Goal: Check status: Check status

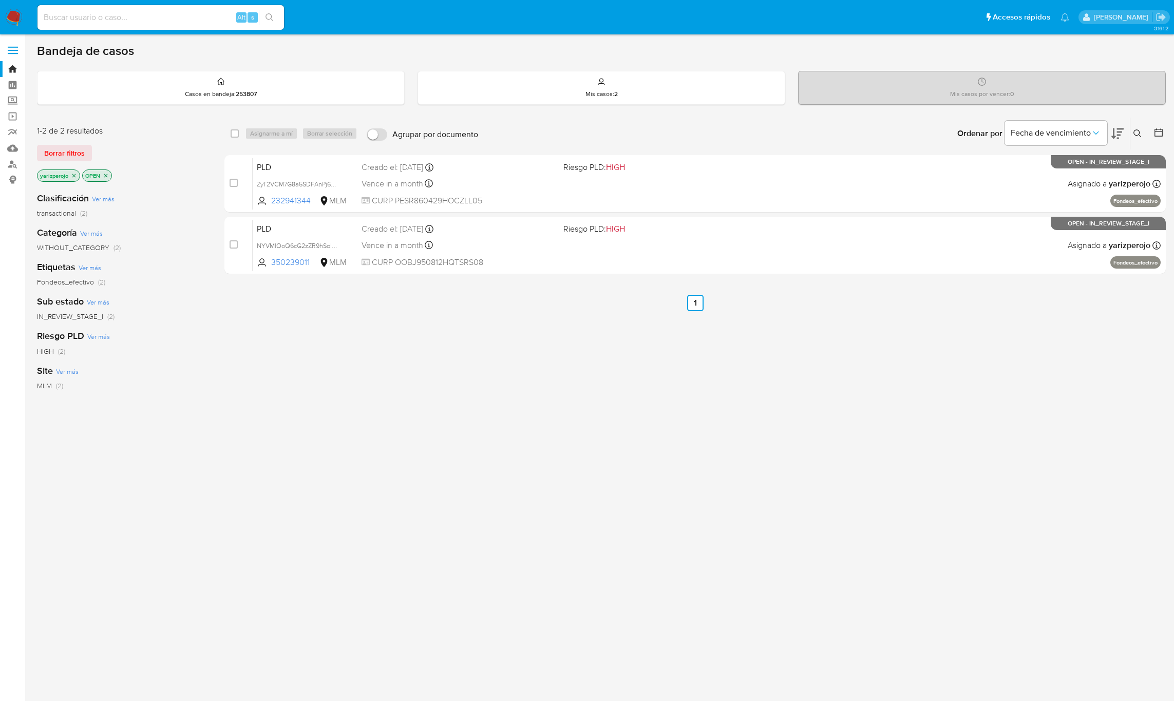
click at [110, 21] on input at bounding box center [160, 17] width 247 height 13
paste input "649836537"
type input "649836537"
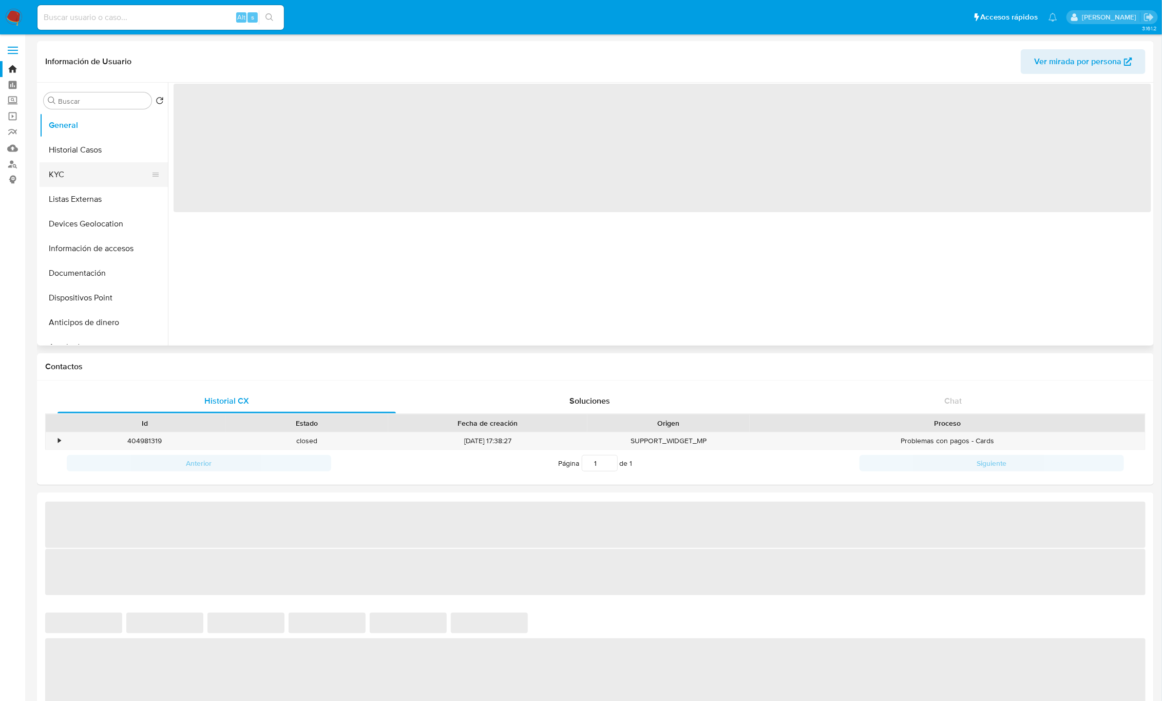
click at [60, 175] on button "KYC" at bounding box center [100, 174] width 120 height 25
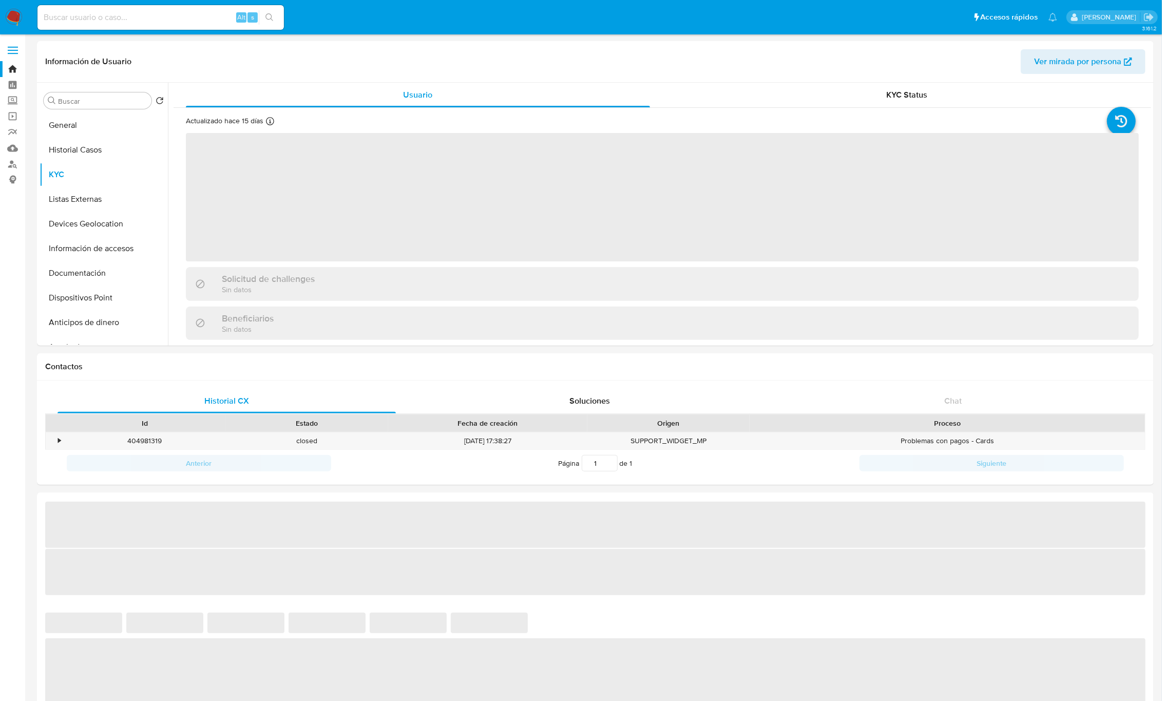
select select "10"
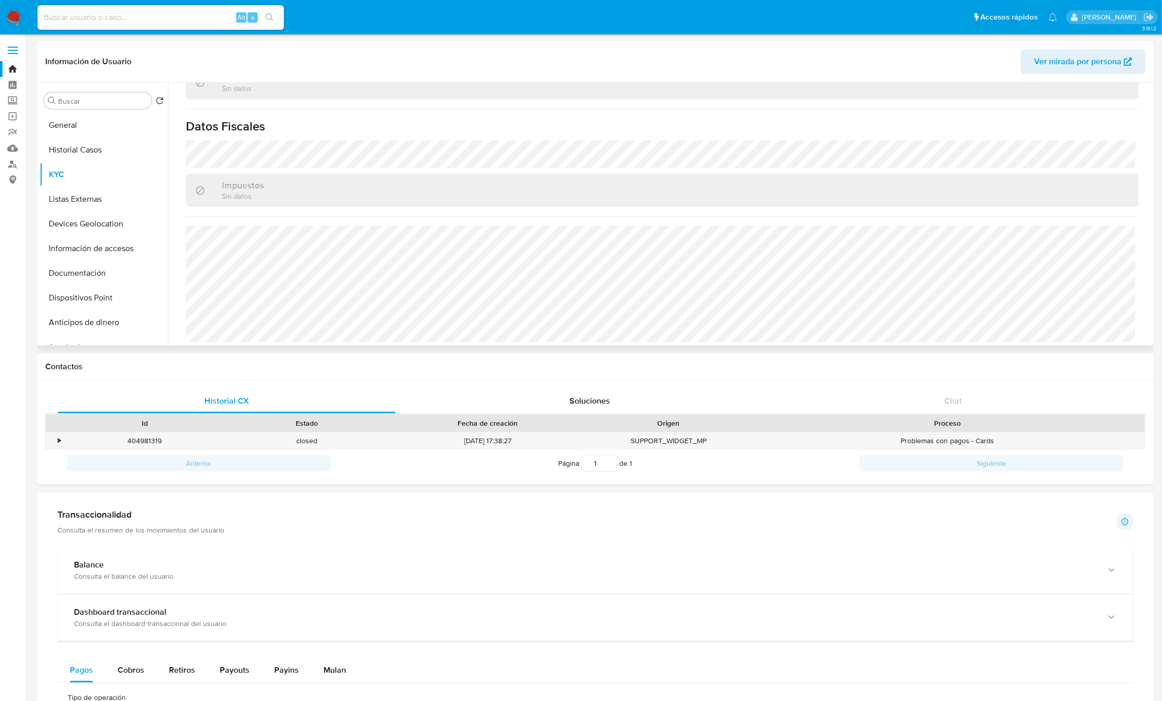
scroll to position [635, 0]
click at [91, 22] on input at bounding box center [160, 17] width 247 height 13
paste input "1118143660"
type input "1118143660"
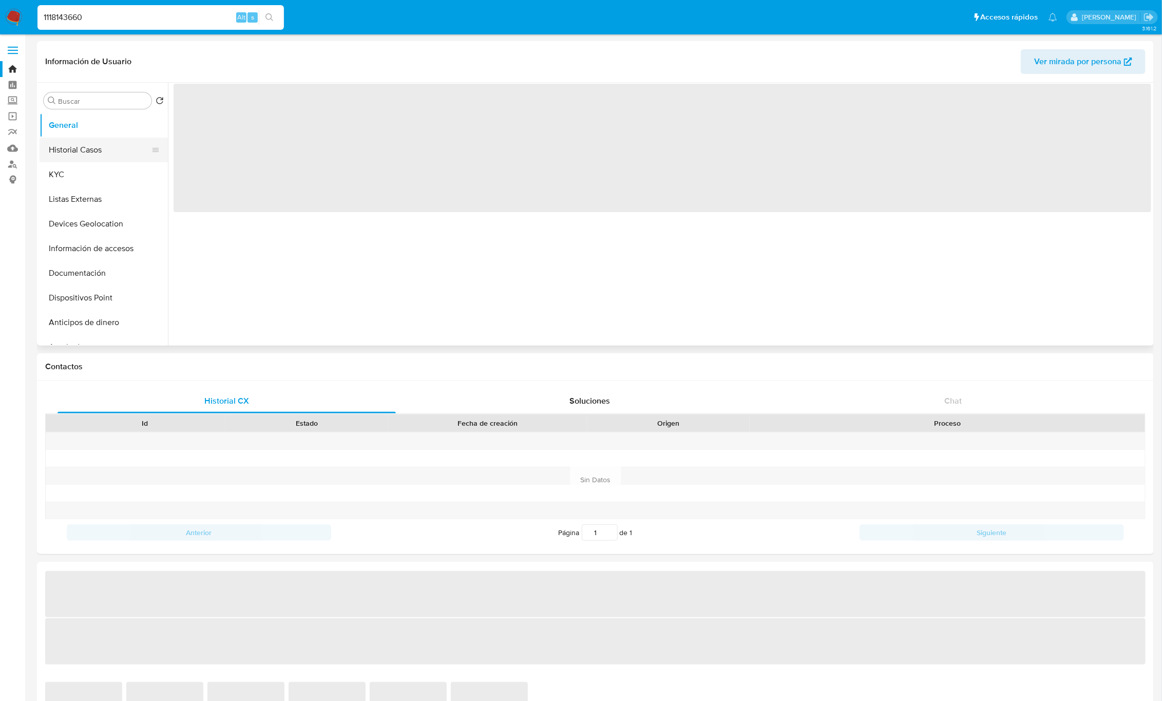
select select "10"
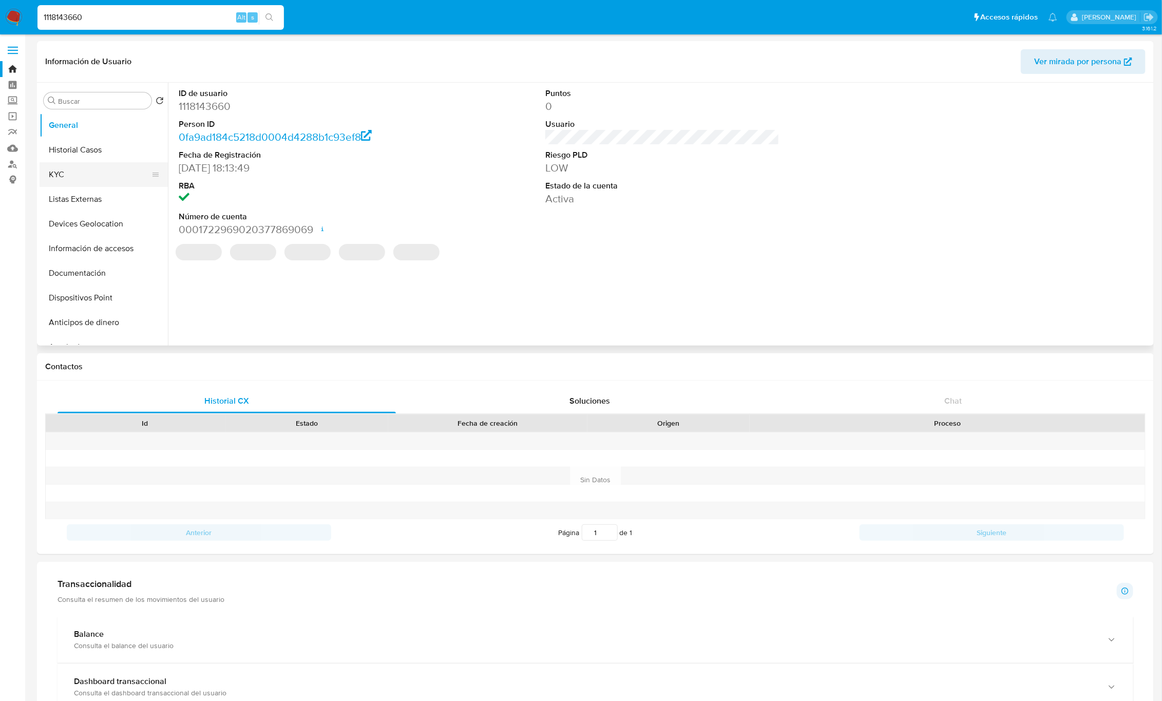
click at [69, 171] on button "KYC" at bounding box center [100, 174] width 120 height 25
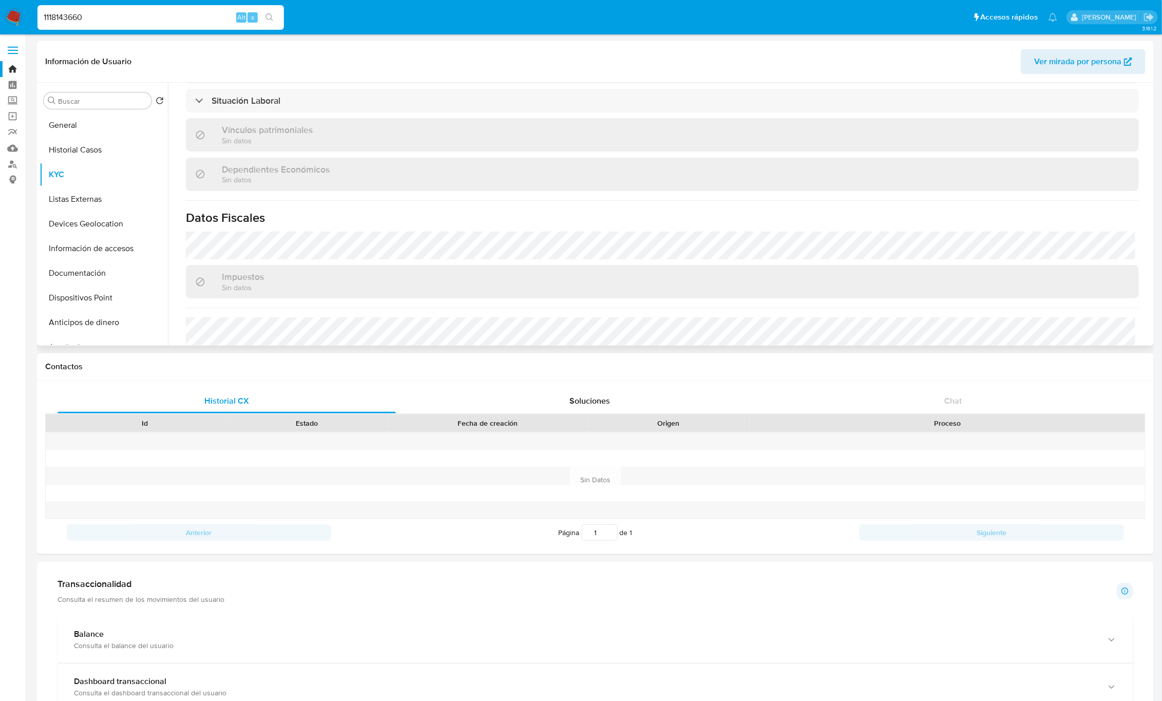
scroll to position [635, 0]
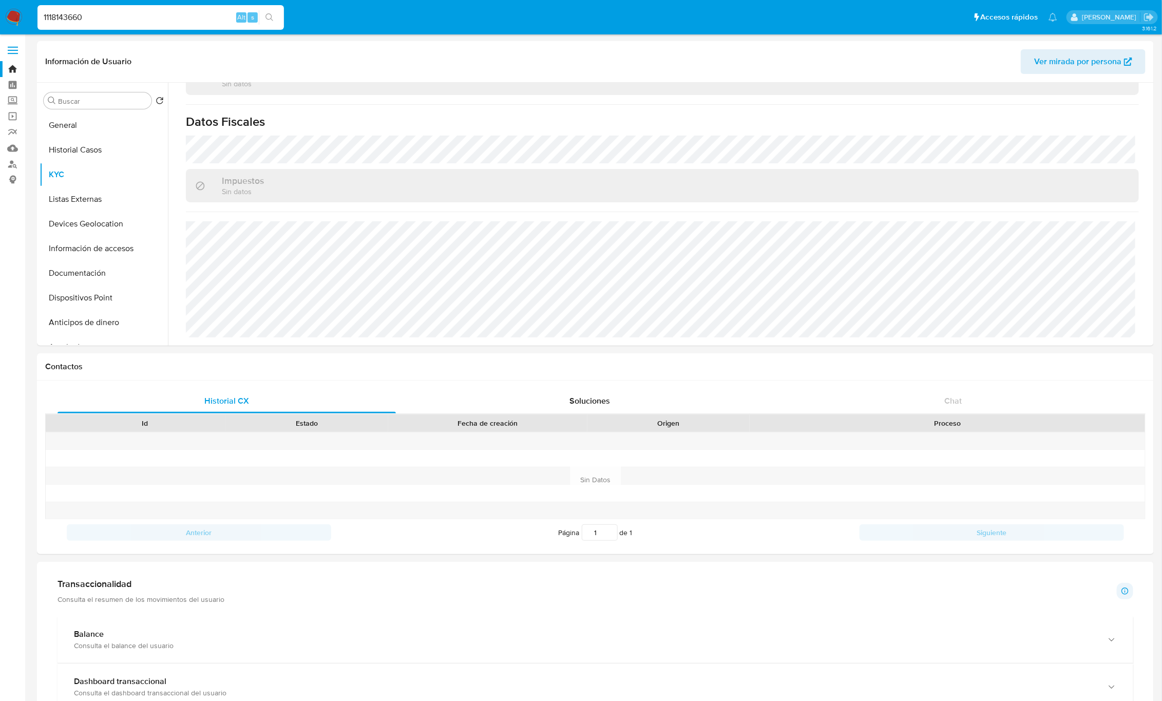
click at [71, 11] on input "1118143660" at bounding box center [160, 17] width 247 height 13
paste input "05066668"
type input "1105066668"
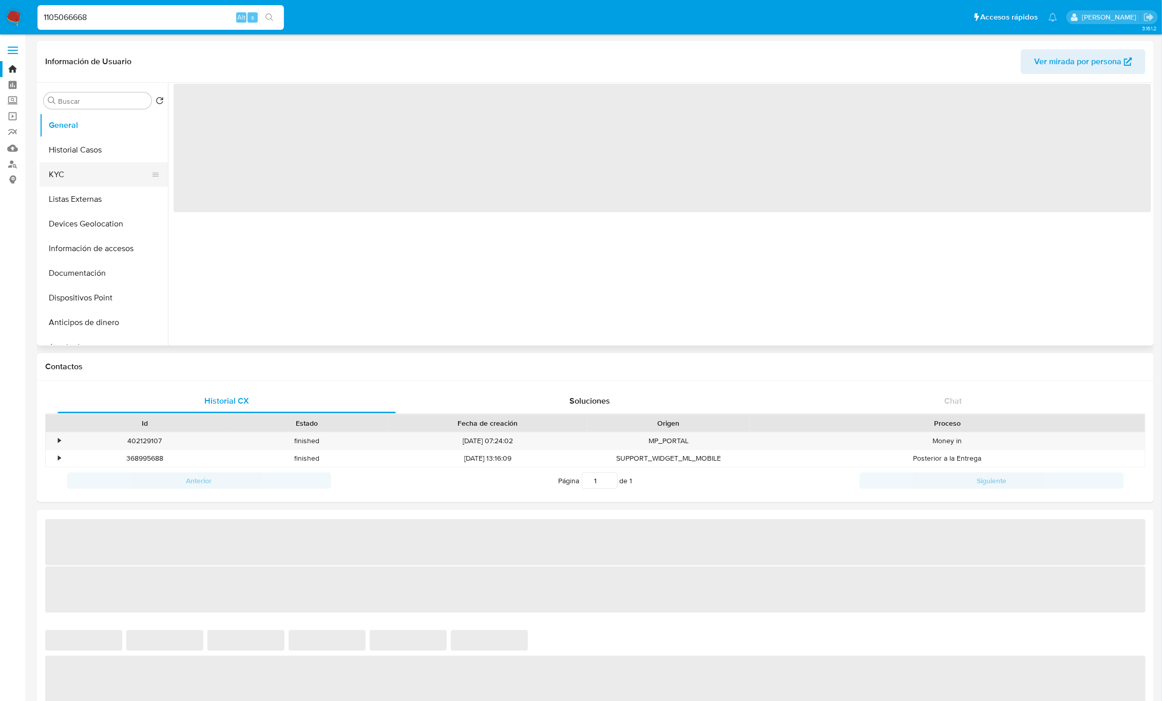
select select "10"
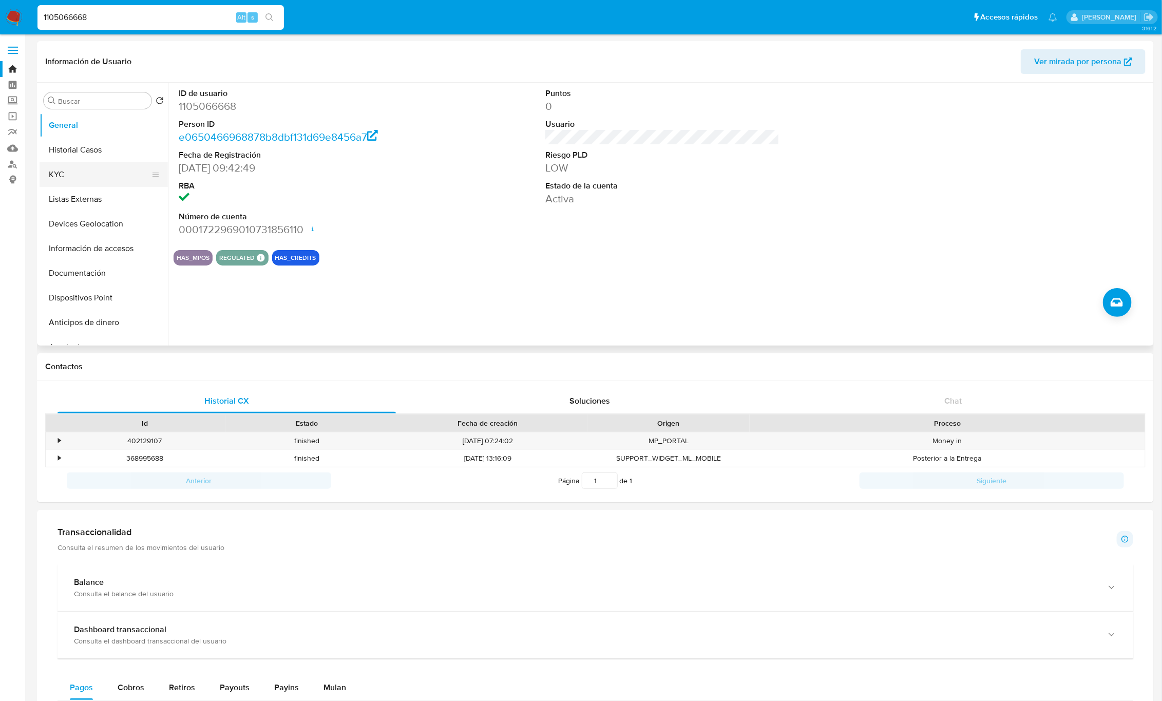
click at [51, 179] on button "KYC" at bounding box center [100, 174] width 120 height 25
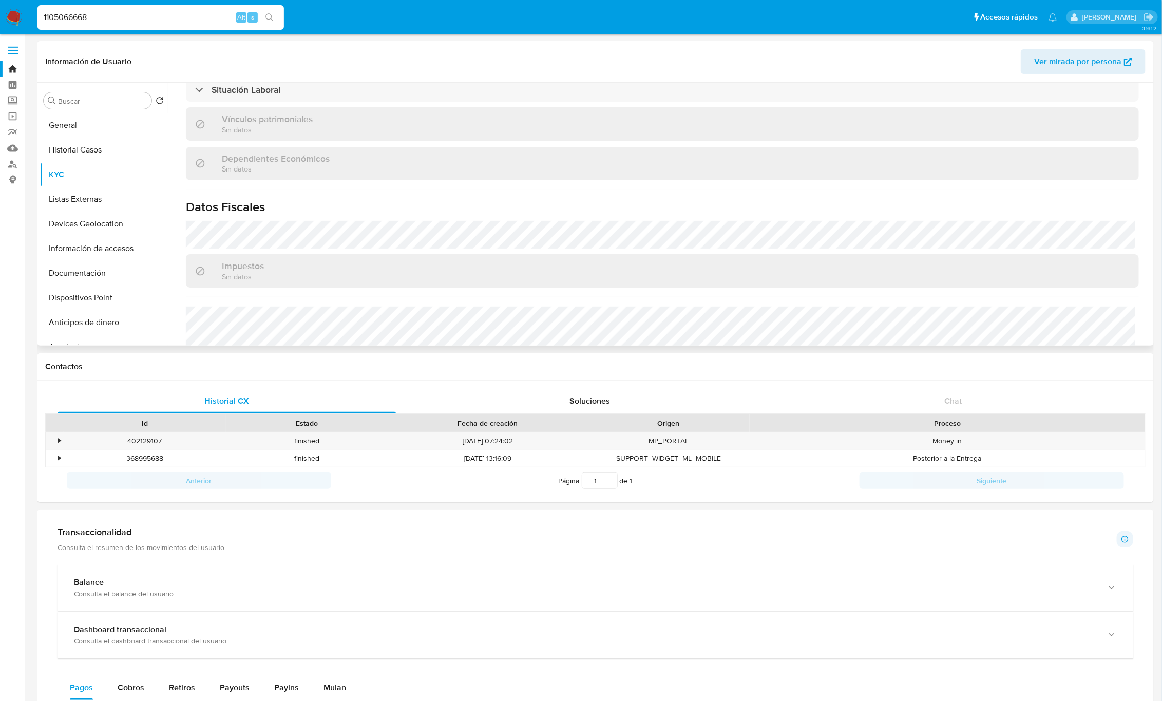
scroll to position [616, 0]
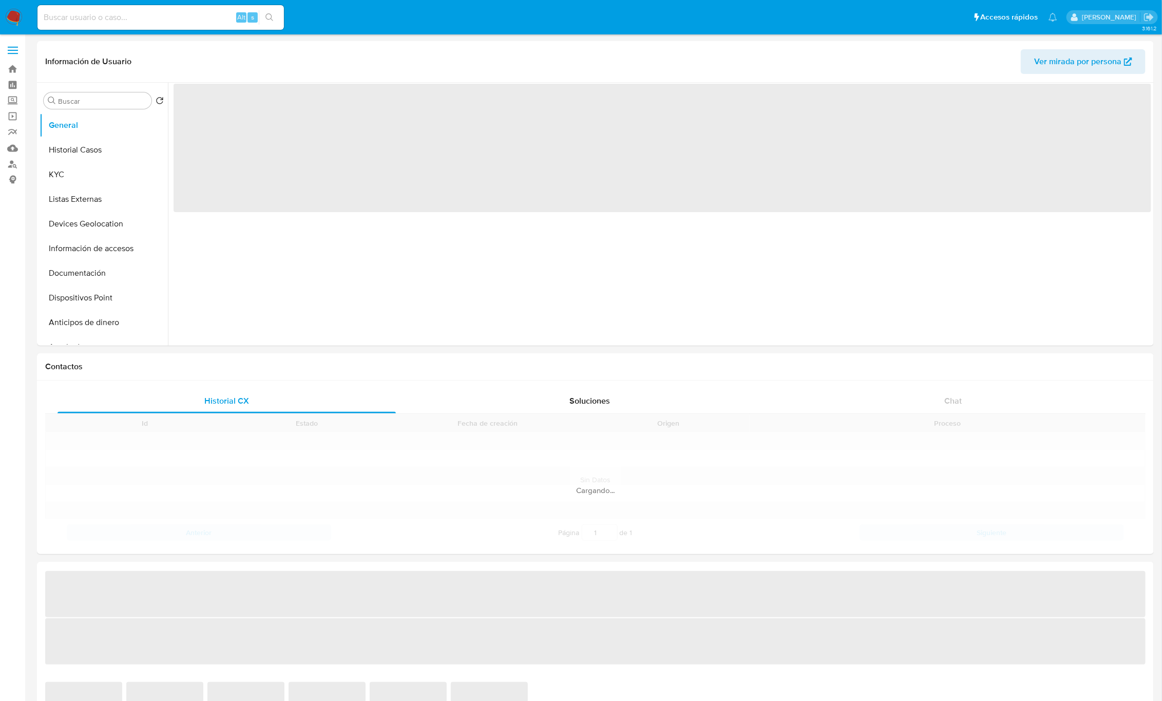
click at [128, 20] on input at bounding box center [160, 17] width 247 height 13
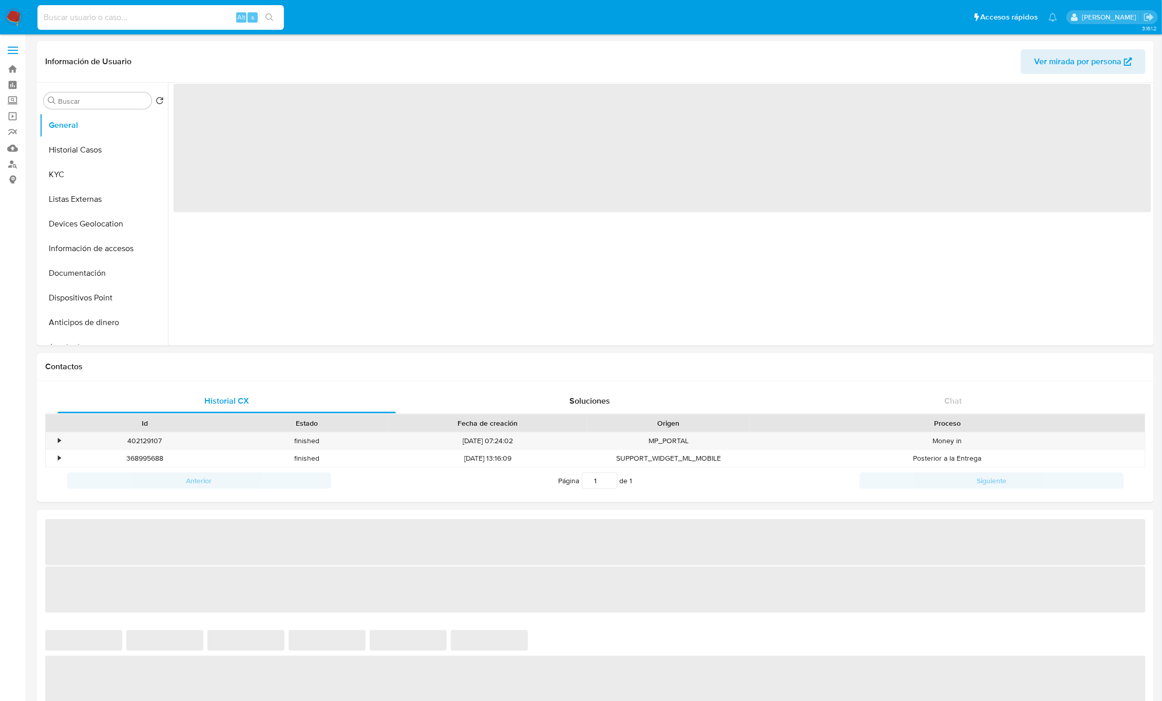
paste input "350239011"
type input "350239011"
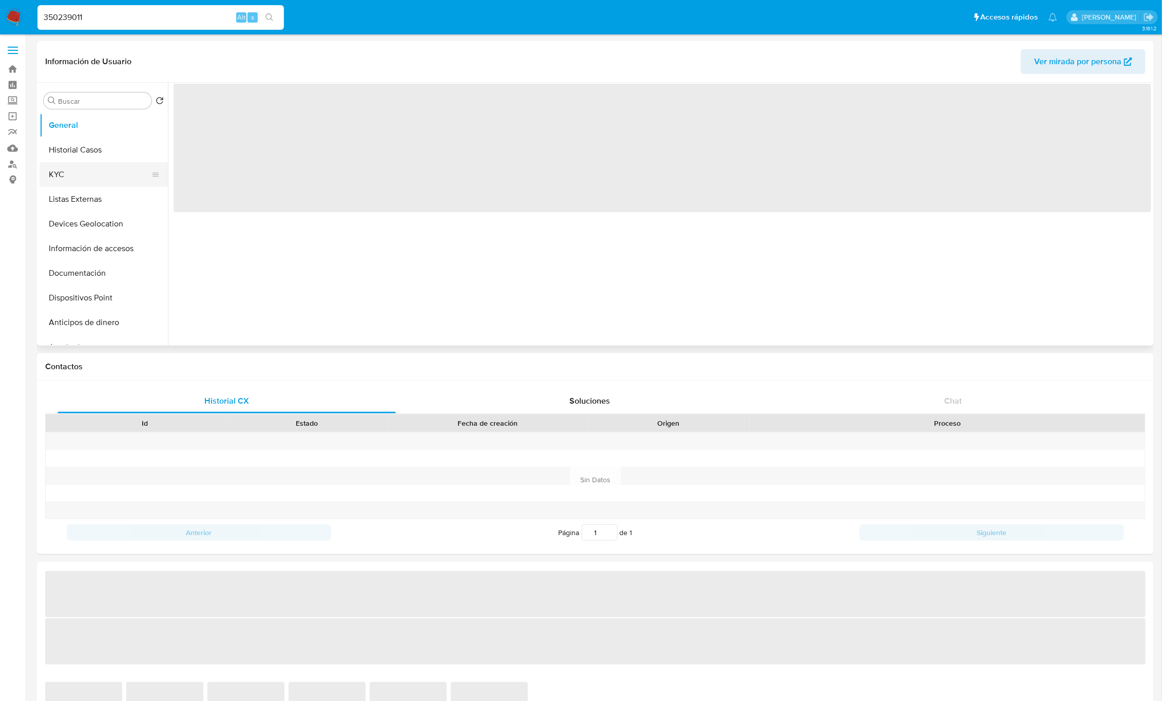
select select "10"
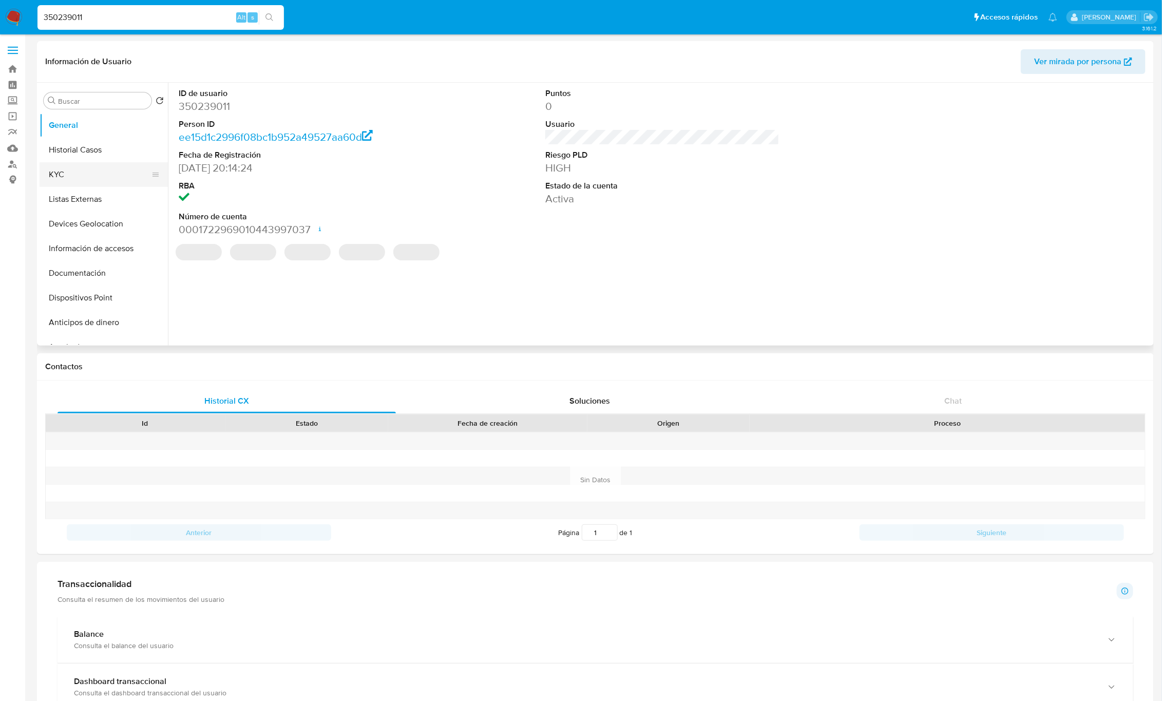
click at [74, 179] on button "KYC" at bounding box center [100, 174] width 120 height 25
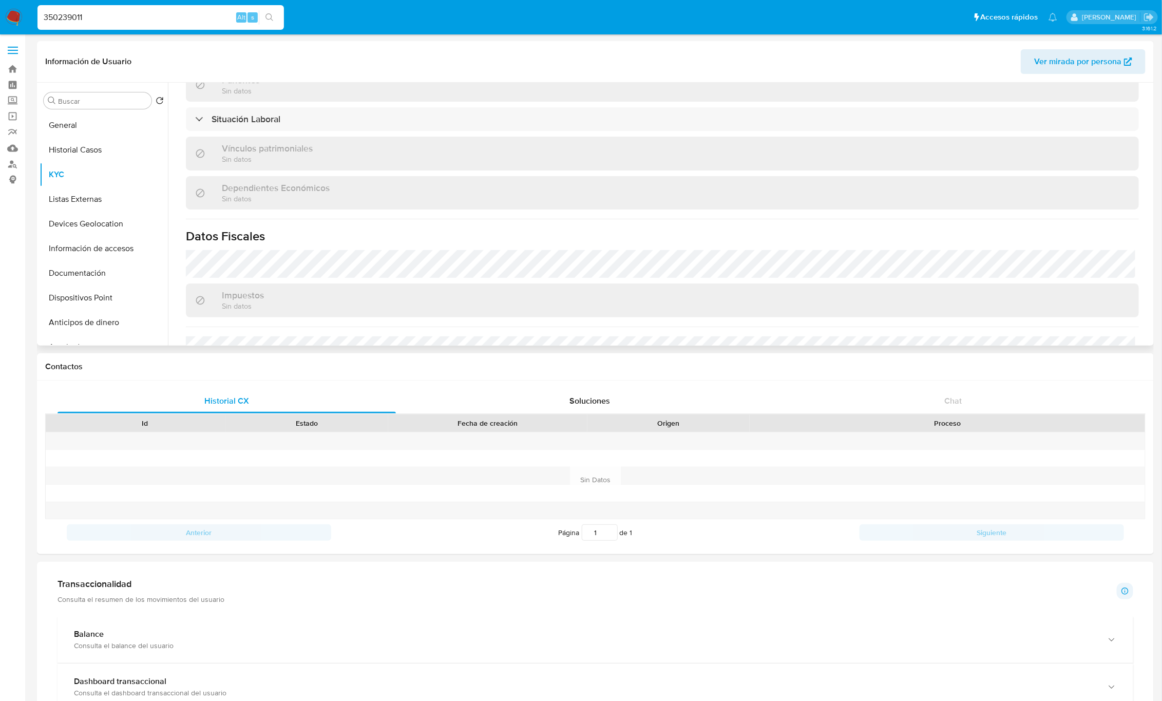
scroll to position [626, 0]
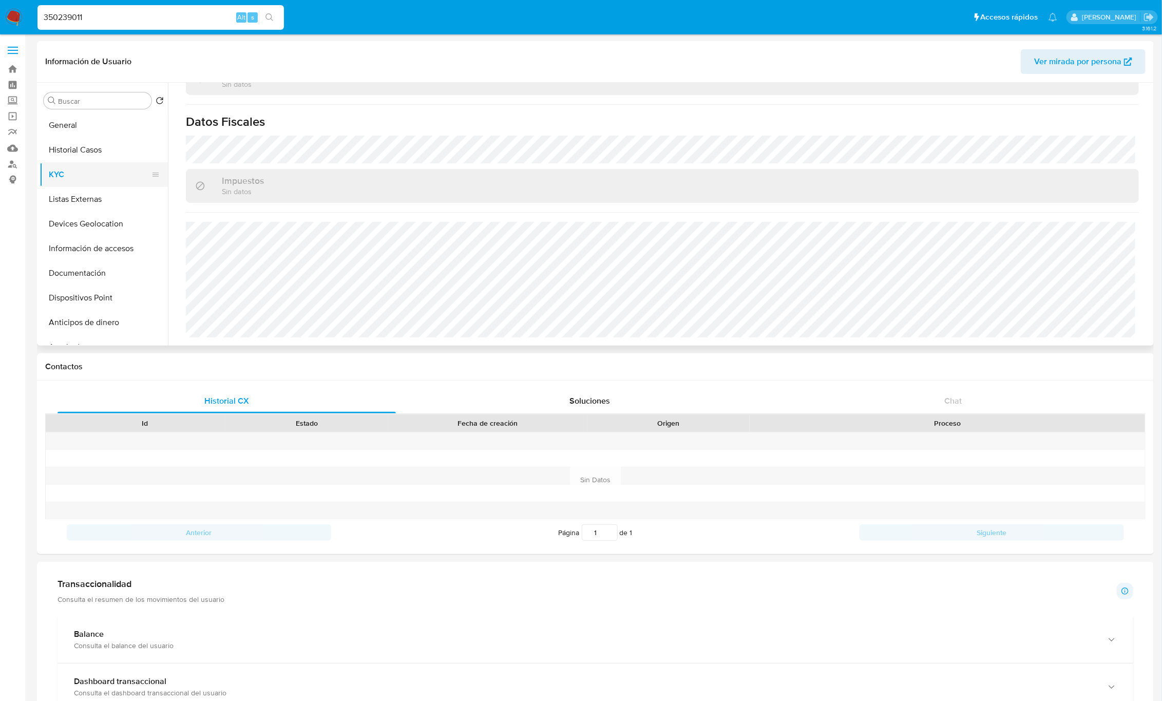
click at [95, 182] on button "KYC" at bounding box center [100, 174] width 120 height 25
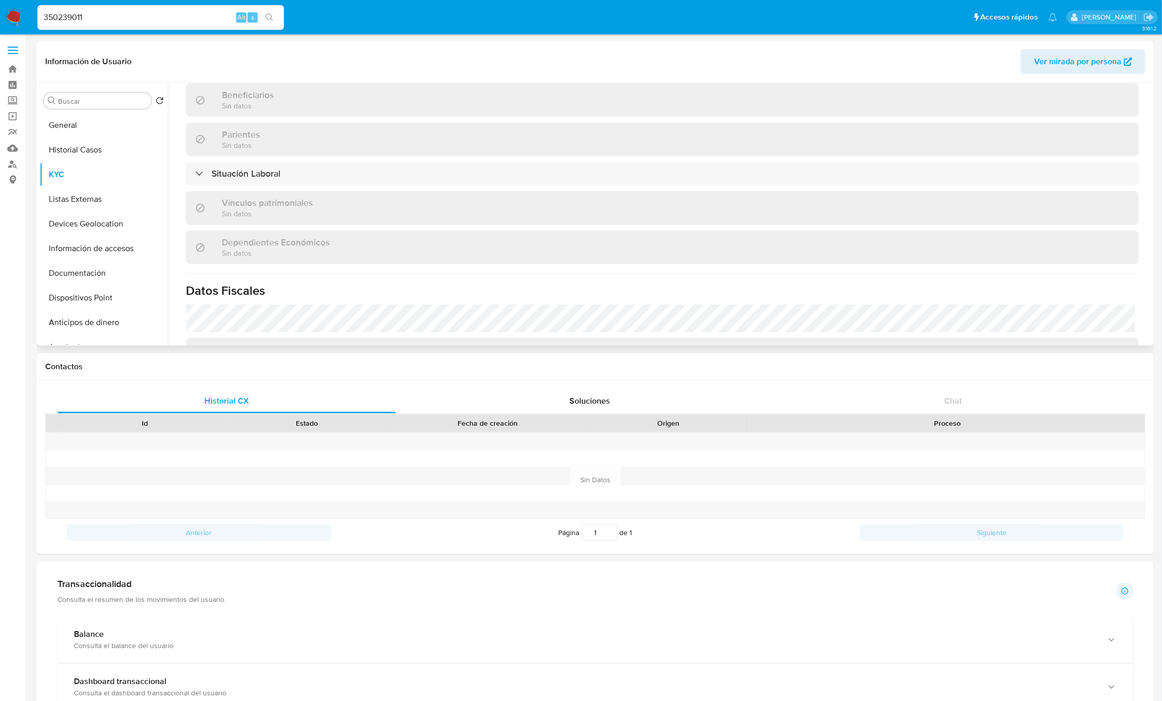
scroll to position [0, 0]
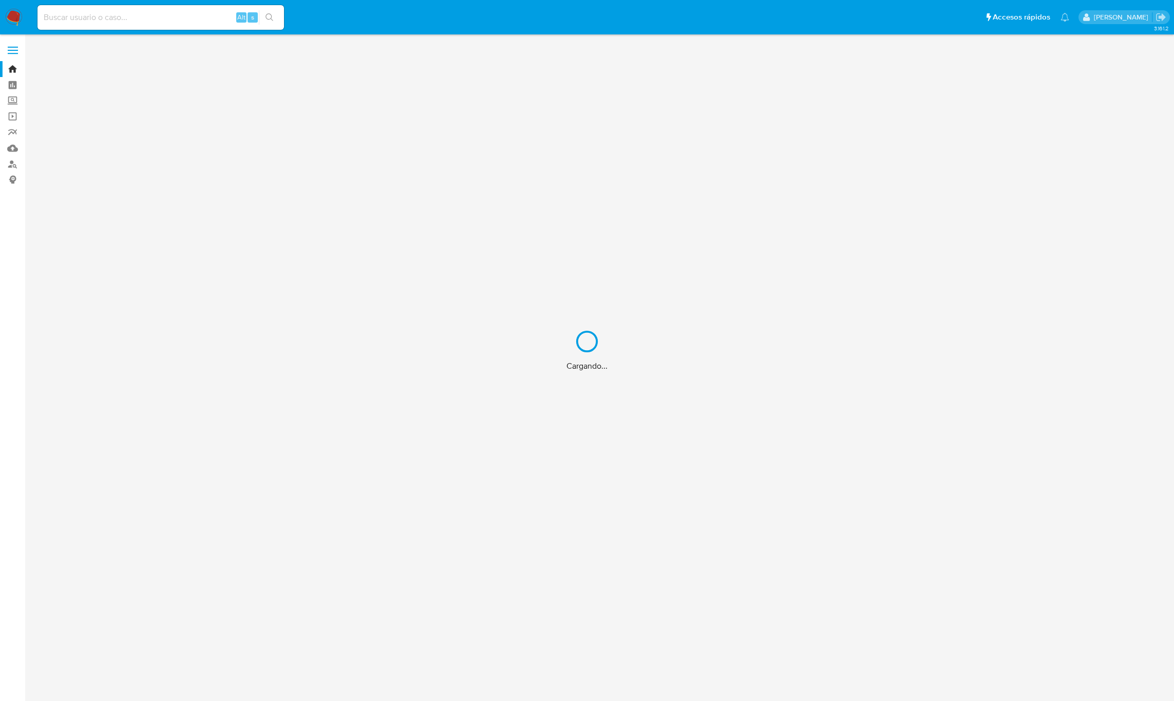
click at [151, 15] on div "Cargando..." at bounding box center [587, 350] width 1174 height 701
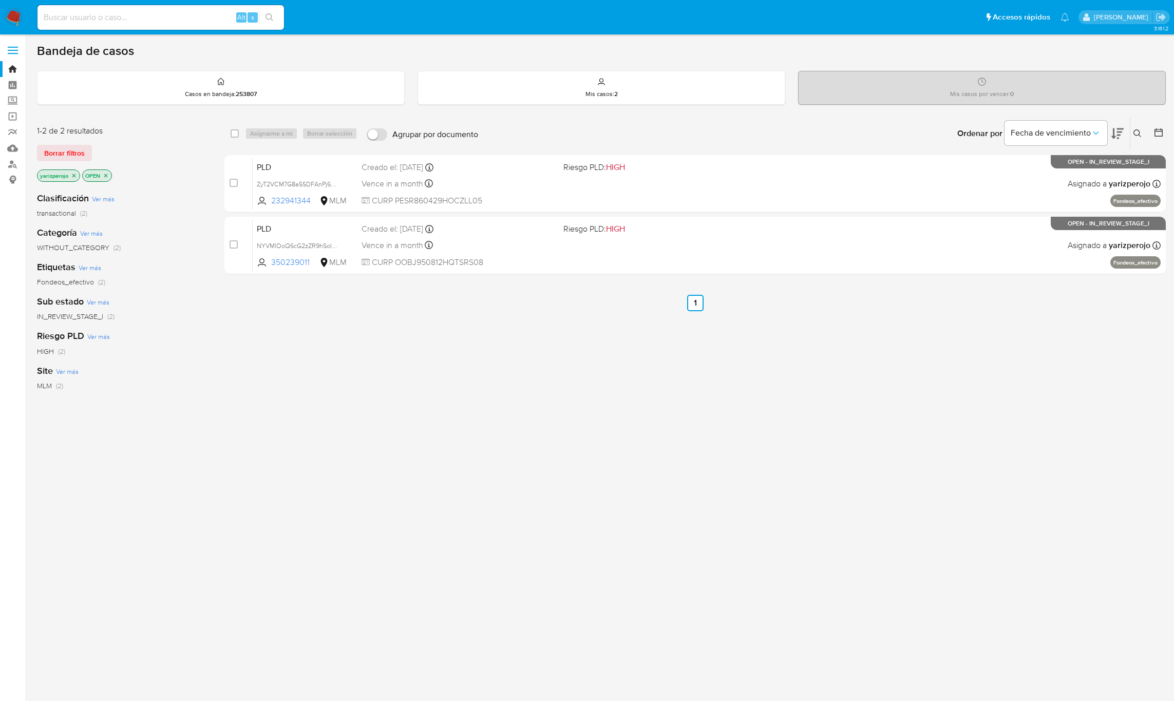
click at [151, 14] on input at bounding box center [160, 17] width 247 height 13
paste input "649836537"
type input "649836537"
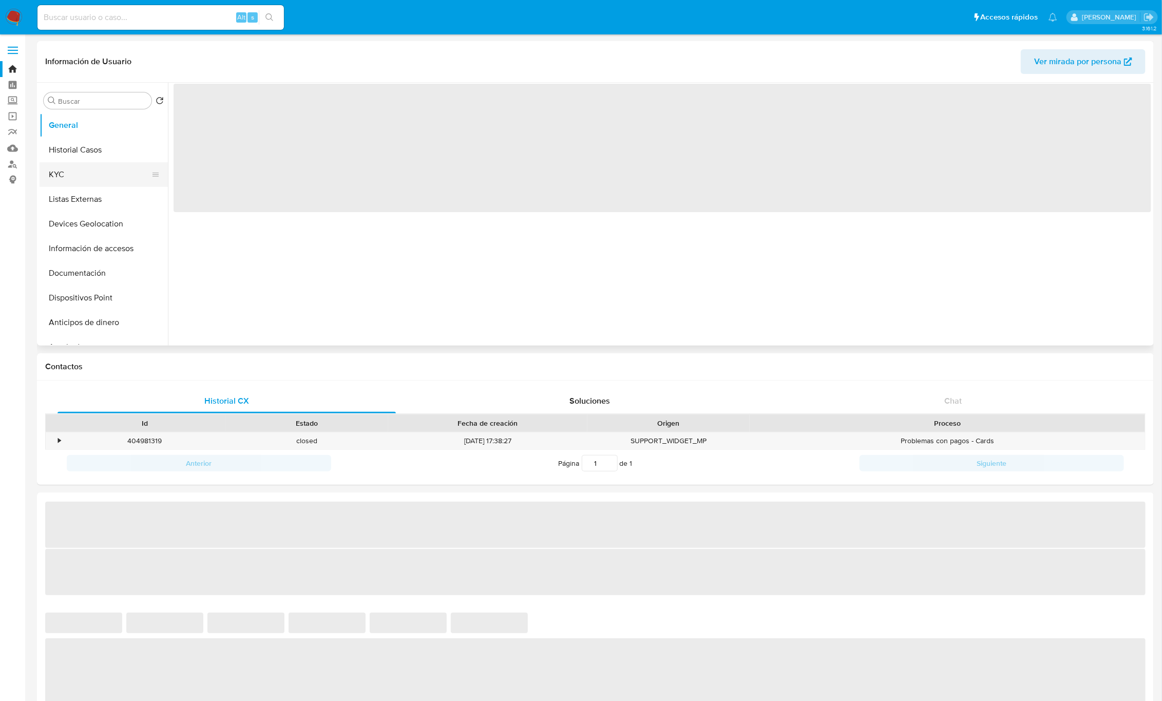
select select "10"
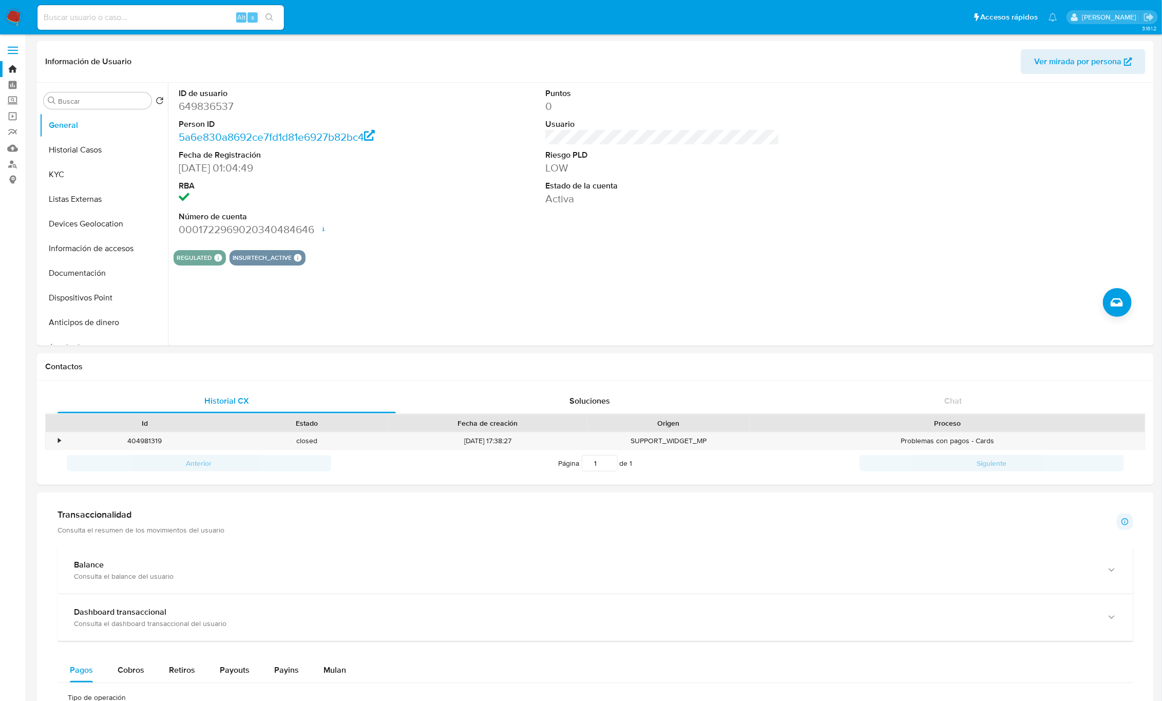
drag, startPoint x: 71, startPoint y: 21, endPoint x: 94, endPoint y: 22, distance: 23.1
click at [71, 21] on input at bounding box center [160, 17] width 247 height 13
paste input "1118143660"
type input "1118143660"
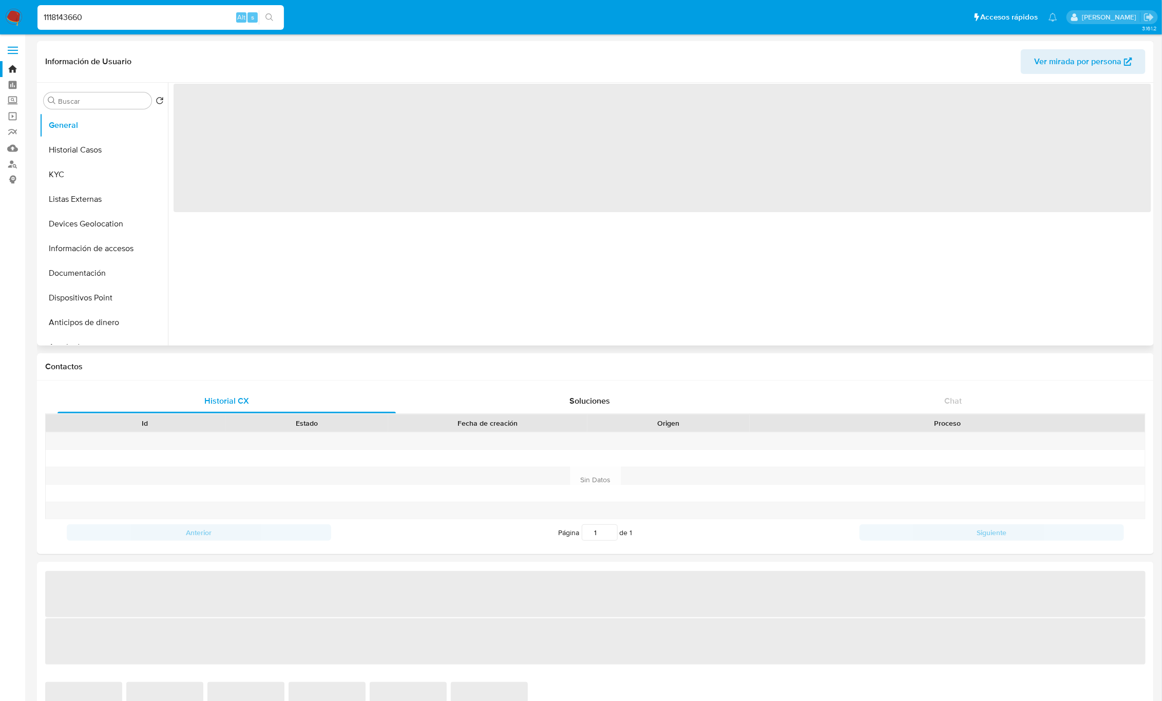
select select "10"
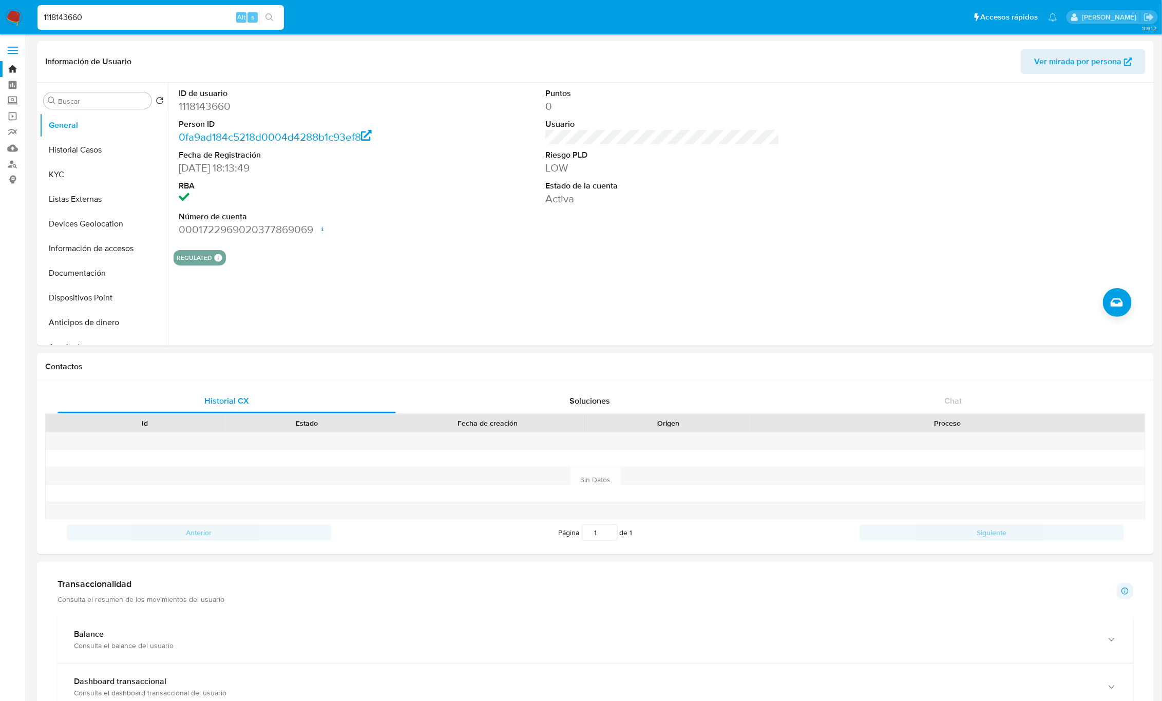
click at [75, 18] on input "1118143660" at bounding box center [160, 17] width 247 height 13
paste input "05066668"
type input "1105066668"
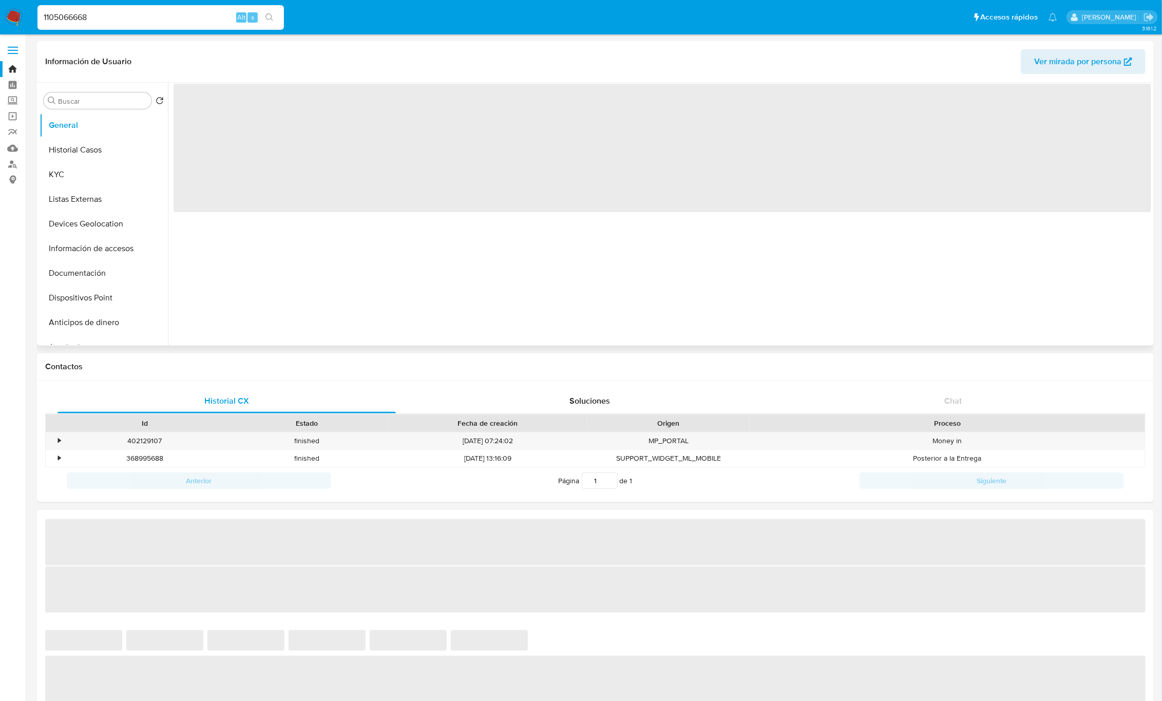
select select "10"
